Goal: Check status

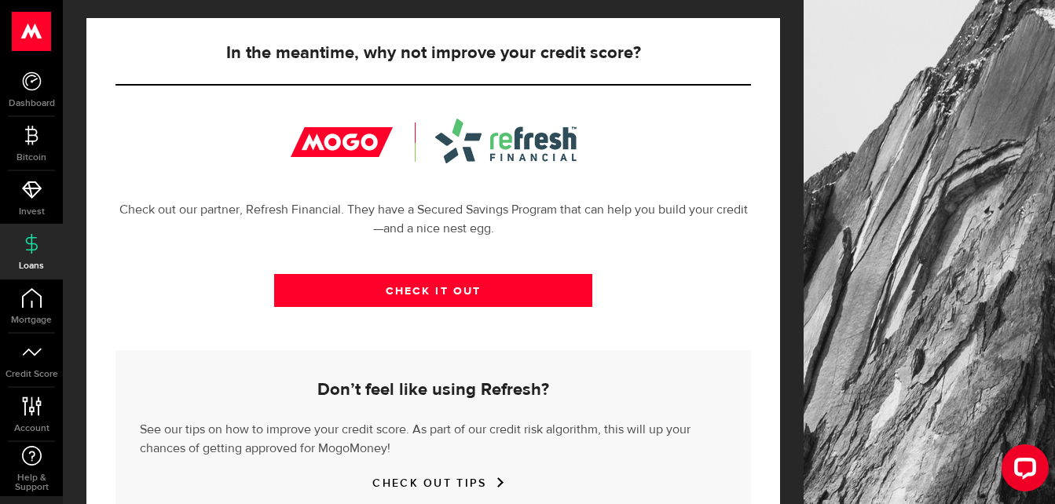
scroll to position [522, 0]
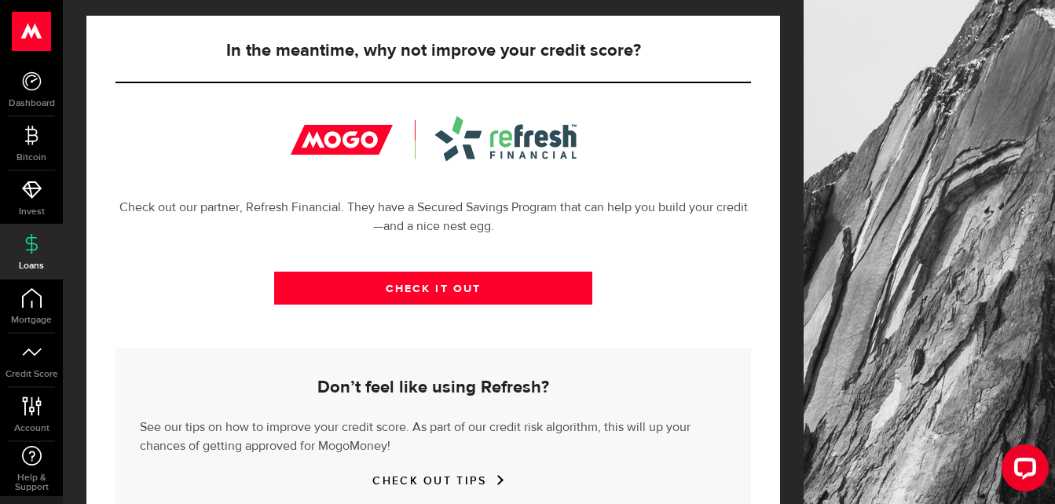
click at [557, 138] on div at bounding box center [434, 138] width 286 height 45
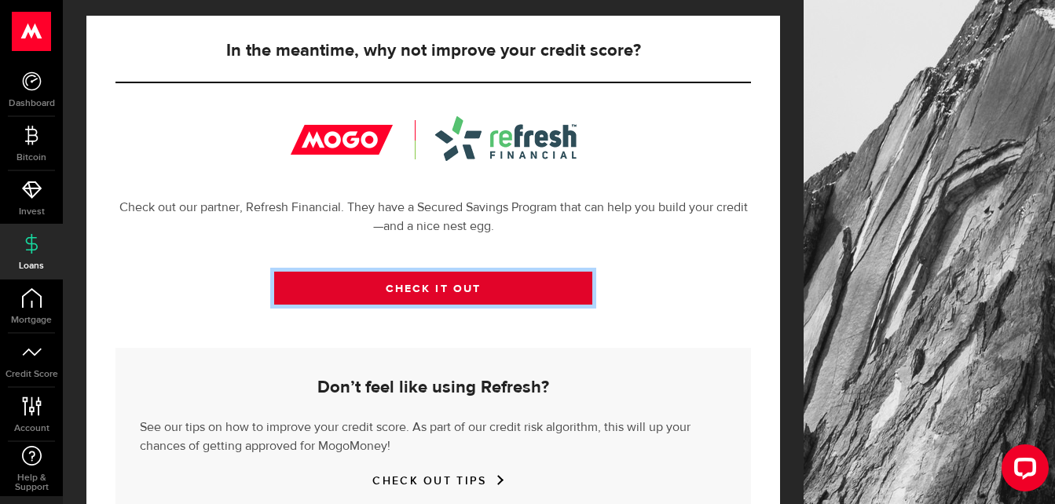
click at [471, 291] on link "CHECK IT OUT" at bounding box center [433, 288] width 318 height 33
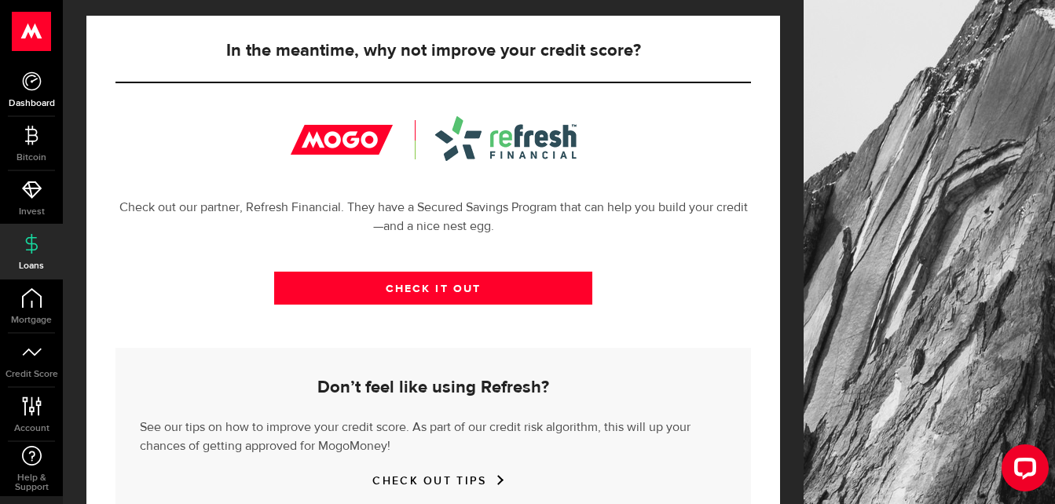
click at [39, 95] on link "Dashboard" at bounding box center [31, 89] width 63 height 53
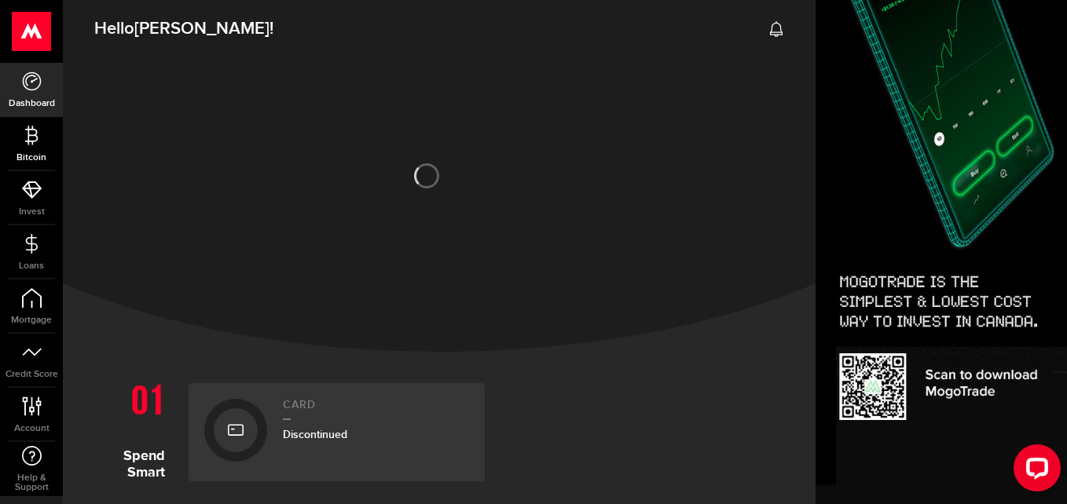
click at [31, 144] on icon at bounding box center [32, 136] width 20 height 20
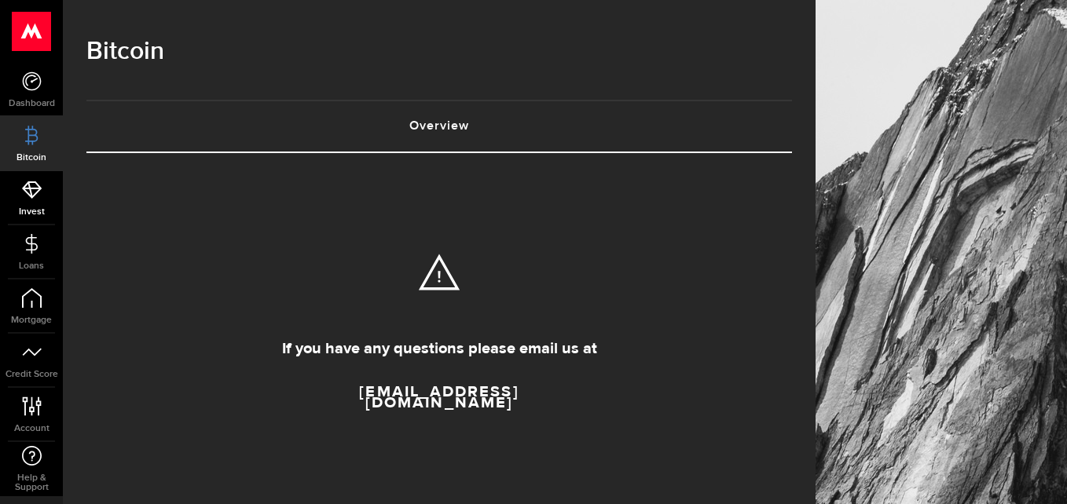
click at [31, 194] on use at bounding box center [32, 189] width 20 height 17
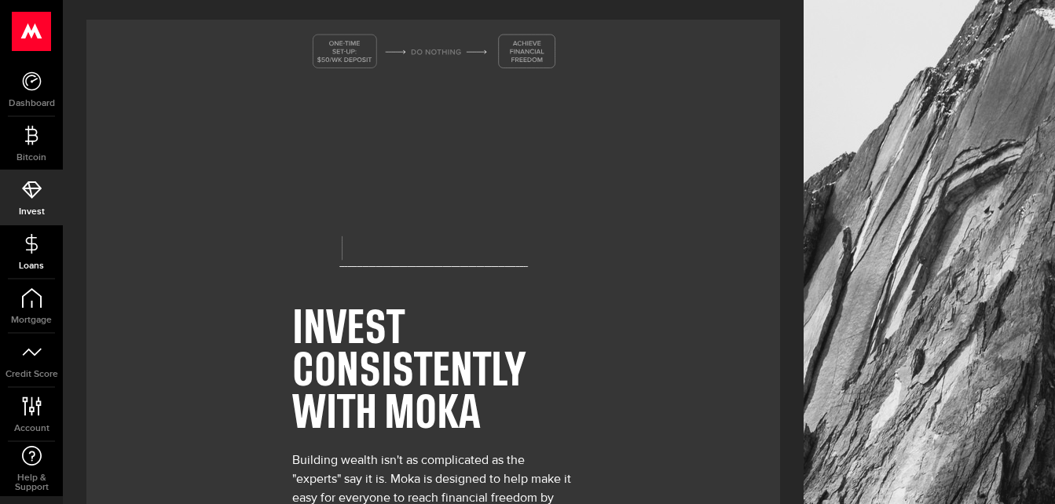
click at [27, 250] on use at bounding box center [31, 243] width 12 height 20
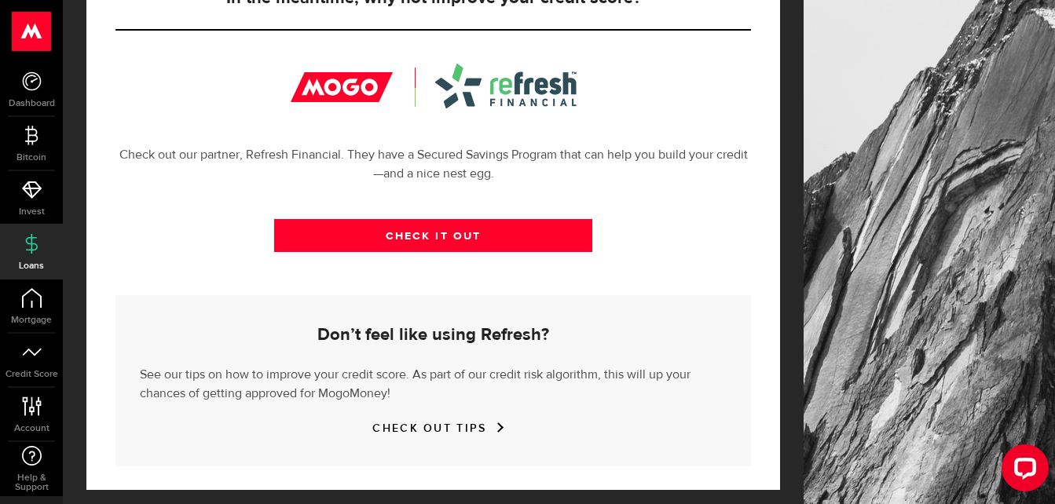
scroll to position [585, 0]
